Goal: Task Accomplishment & Management: Use online tool/utility

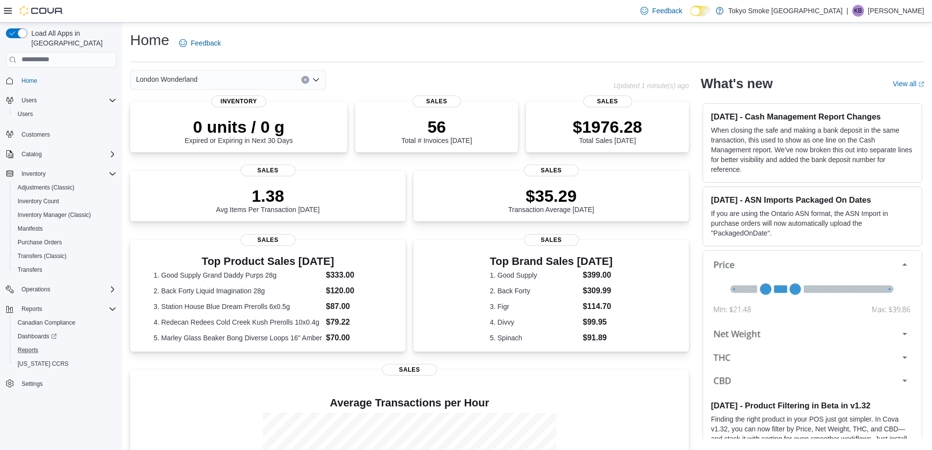
click at [13, 343] on button "Reports" at bounding box center [65, 350] width 111 height 14
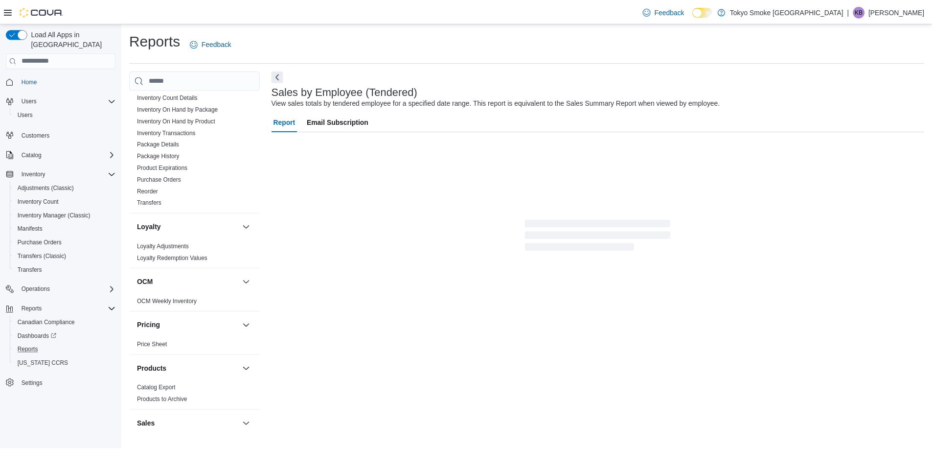
scroll to position [652, 0]
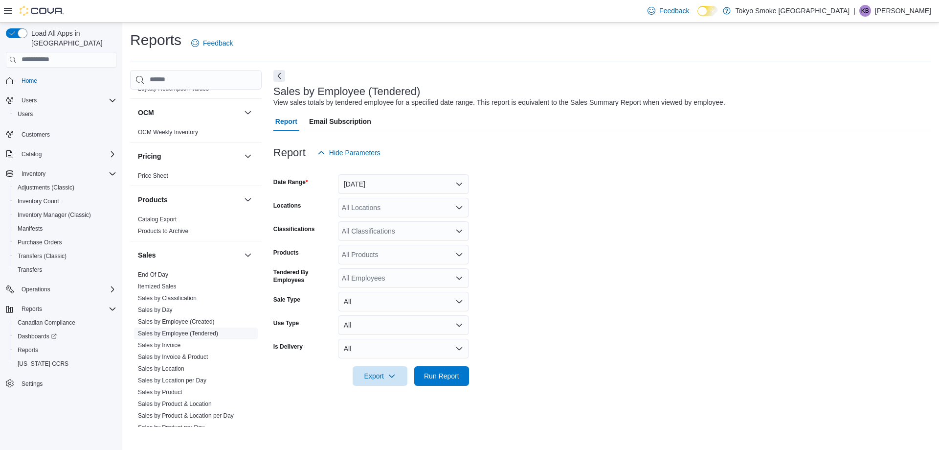
click at [194, 330] on link "Sales by Employee (Tendered)" at bounding box center [178, 333] width 80 height 7
click at [360, 192] on button "Yesterday" at bounding box center [403, 184] width 131 height 20
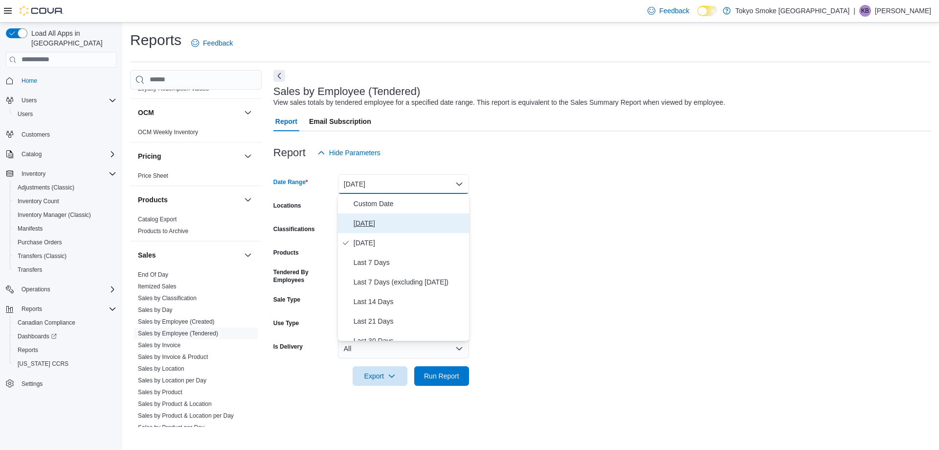
click at [350, 226] on button "Today" at bounding box center [403, 223] width 131 height 20
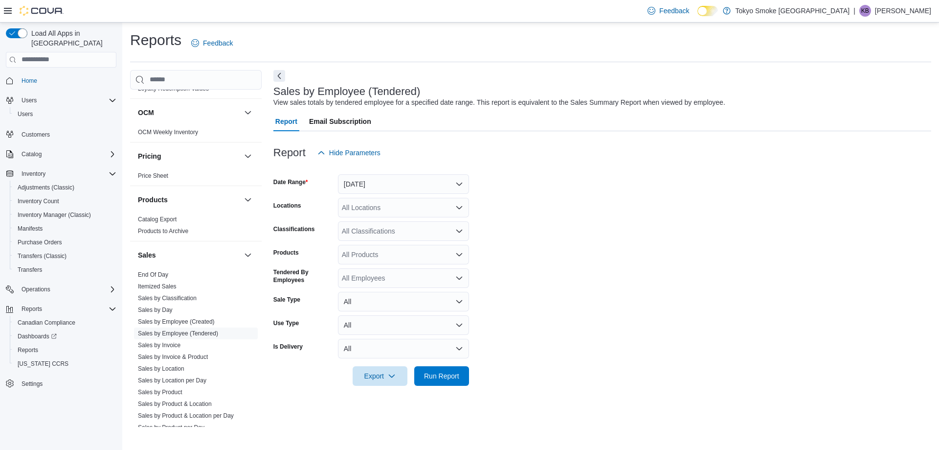
click at [352, 205] on div "All Locations" at bounding box center [403, 208] width 131 height 20
type input "**"
click at [369, 229] on button "London Wonderland" at bounding box center [403, 224] width 131 height 14
click at [541, 279] on form "Date Range Today Locations London Wonderland Classifications All Classification…" at bounding box center [602, 273] width 658 height 223
click at [425, 373] on span "Run Report" at bounding box center [441, 375] width 35 height 10
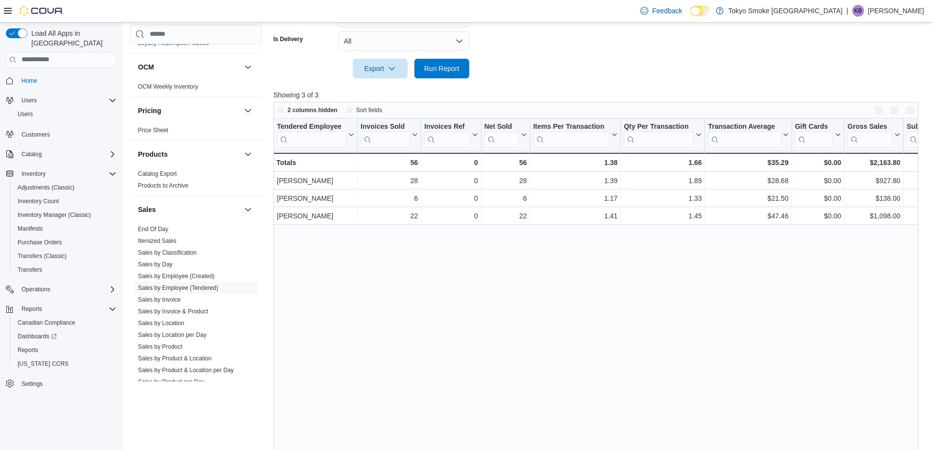
scroll to position [327, 0]
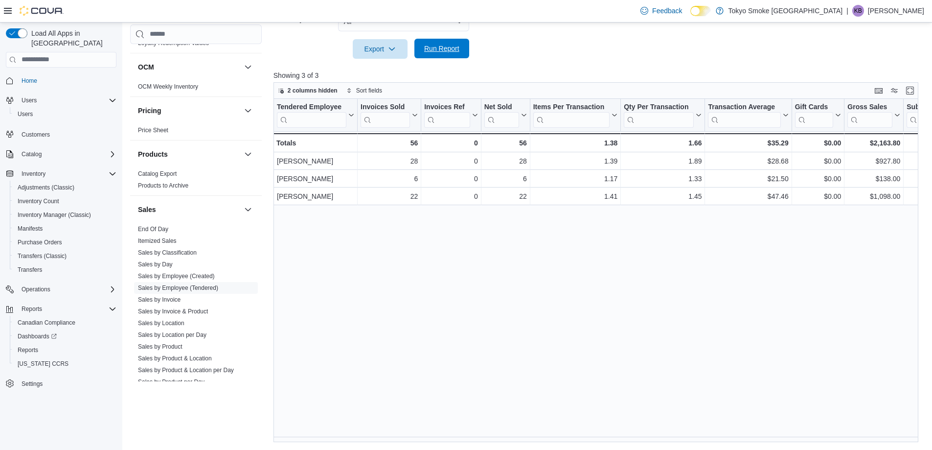
click at [438, 43] on span "Run Report" at bounding box center [441, 49] width 43 height 20
